Goal: Communication & Community: Answer question/provide support

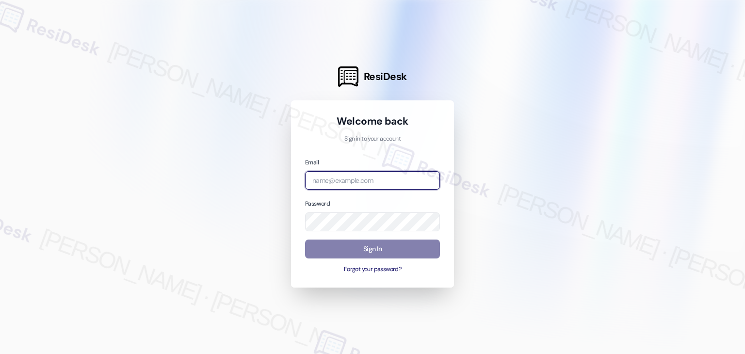
click at [369, 178] on input "email" at bounding box center [372, 180] width 135 height 19
paste input "[EMAIL_ADDRESS][PERSON_NAME][PERSON_NAME][DOMAIN_NAME]"
type input "[EMAIL_ADDRESS][PERSON_NAME][PERSON_NAME][DOMAIN_NAME]"
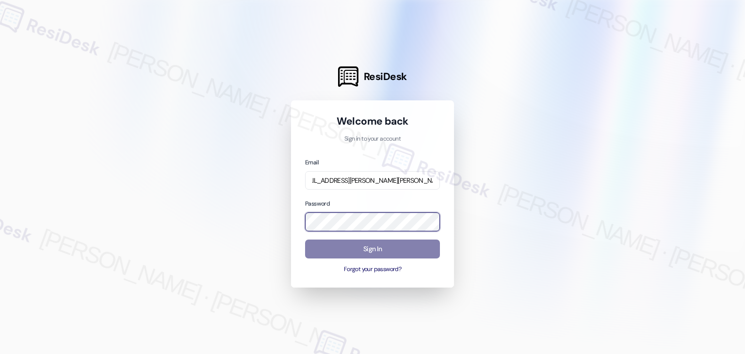
scroll to position [0, 0]
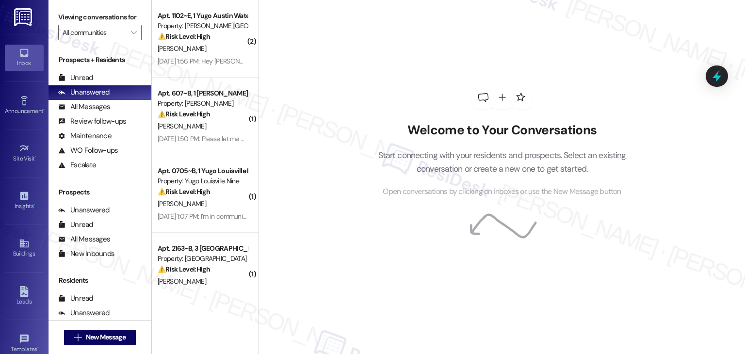
click at [358, 227] on div "Welcome to Your Conversations Start connecting with your residents and prospect…" at bounding box center [501, 141] width 291 height 283
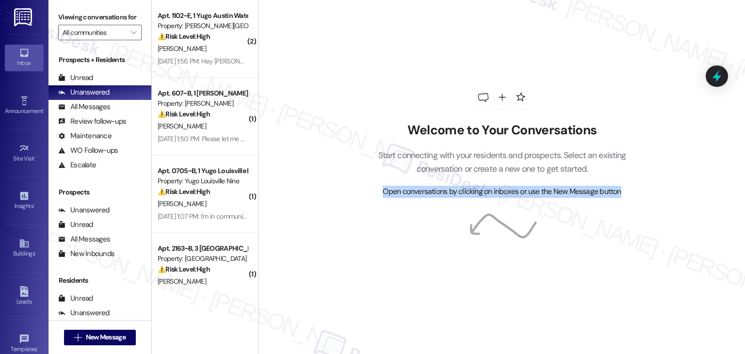
click at [358, 227] on div "Welcome to Your Conversations Start connecting with your residents and prospect…" at bounding box center [501, 141] width 291 height 283
click at [345, 170] on div "Welcome to Your Conversations Start connecting with your residents and prospect…" at bounding box center [501, 177] width 486 height 354
click at [356, 252] on div "Welcome to Your Conversations Start connecting with your residents and prospect…" at bounding box center [501, 141] width 291 height 283
